Goal: Task Accomplishment & Management: Manage account settings

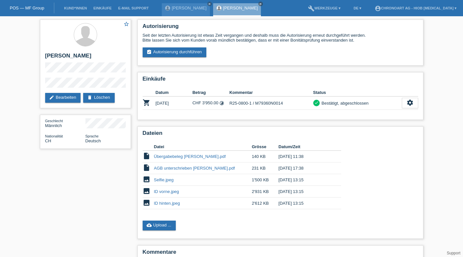
click at [0, 0] on icon "delete" at bounding box center [0, 0] width 0 height 0
drag, startPoint x: 440, startPoint y: 116, endPoint x: 331, endPoint y: 112, distance: 108.7
click at [439, 116] on div "star_border [PERSON_NAME] edit Bearbeiten delete Löschen Geschlecht Männlich Na…" at bounding box center [231, 152] width 463 height 272
click at [172, 227] on link "cloud_upload Upload ..." at bounding box center [159, 226] width 33 height 10
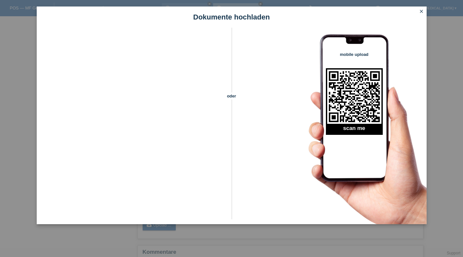
drag, startPoint x: 424, startPoint y: 14, endPoint x: 416, endPoint y: 29, distance: 16.4
click at [424, 14] on link "close" at bounding box center [421, 11] width 8 height 7
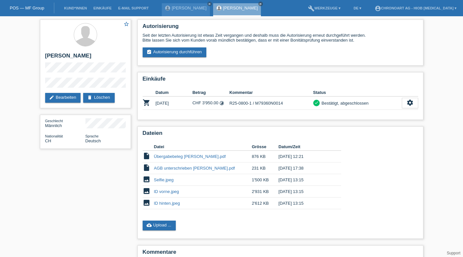
click at [41, 84] on div "star_border [PERSON_NAME] edit Bearbeiten delete Löschen" at bounding box center [85, 64] width 91 height 89
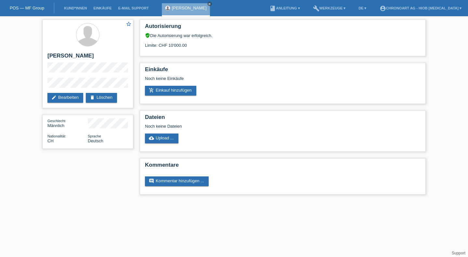
drag, startPoint x: 199, startPoint y: 63, endPoint x: 204, endPoint y: 59, distance: 6.8
click at [204, 59] on div "Autorisierung verified_user Die Autorisierung war erfolgreich. Limite: CHF 10'0…" at bounding box center [283, 108] width 293 height 185
drag, startPoint x: 204, startPoint y: 59, endPoint x: 239, endPoint y: 11, distance: 59.0
